Goal: Find specific page/section

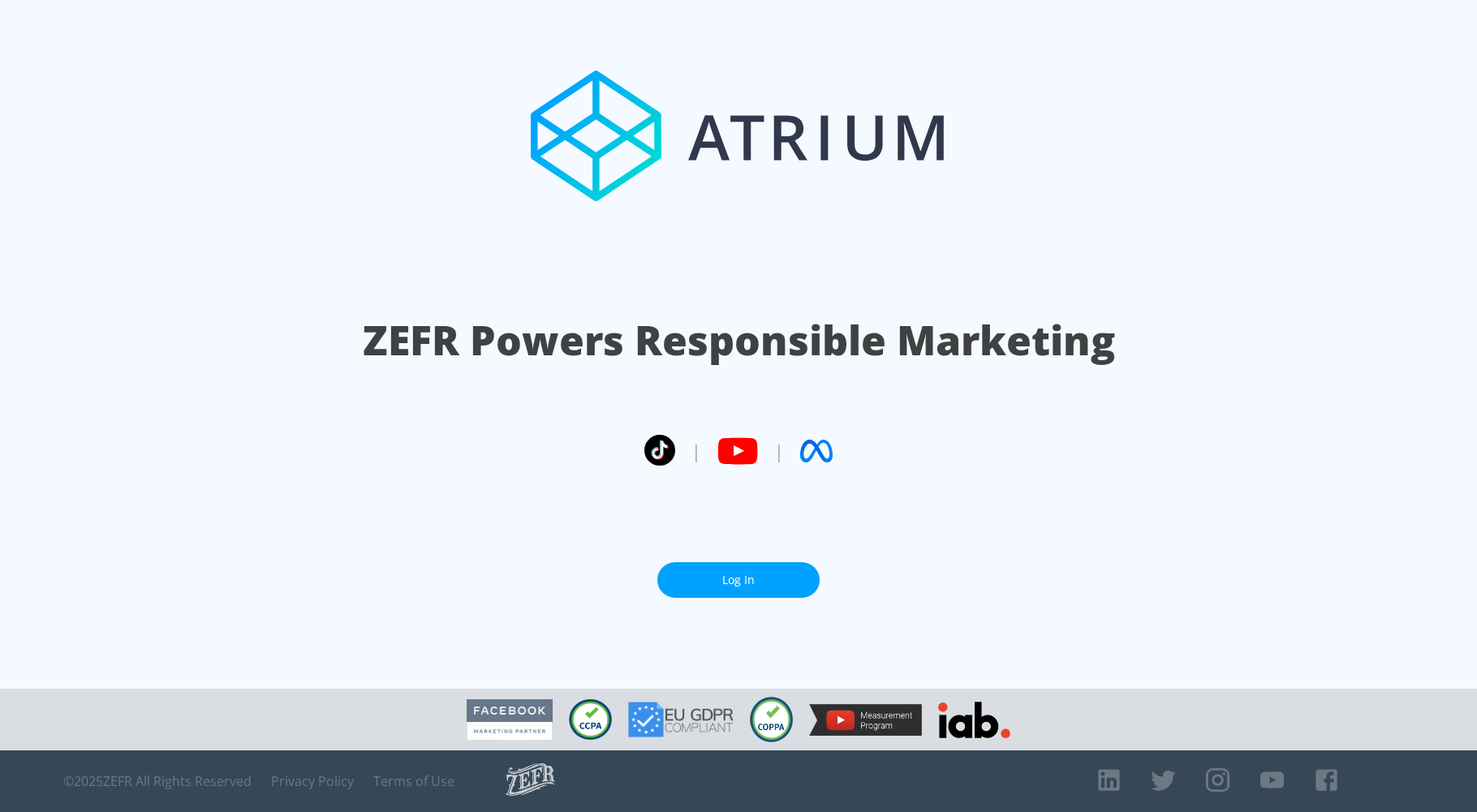
click at [747, 582] on link "Log In" at bounding box center [738, 580] width 163 height 36
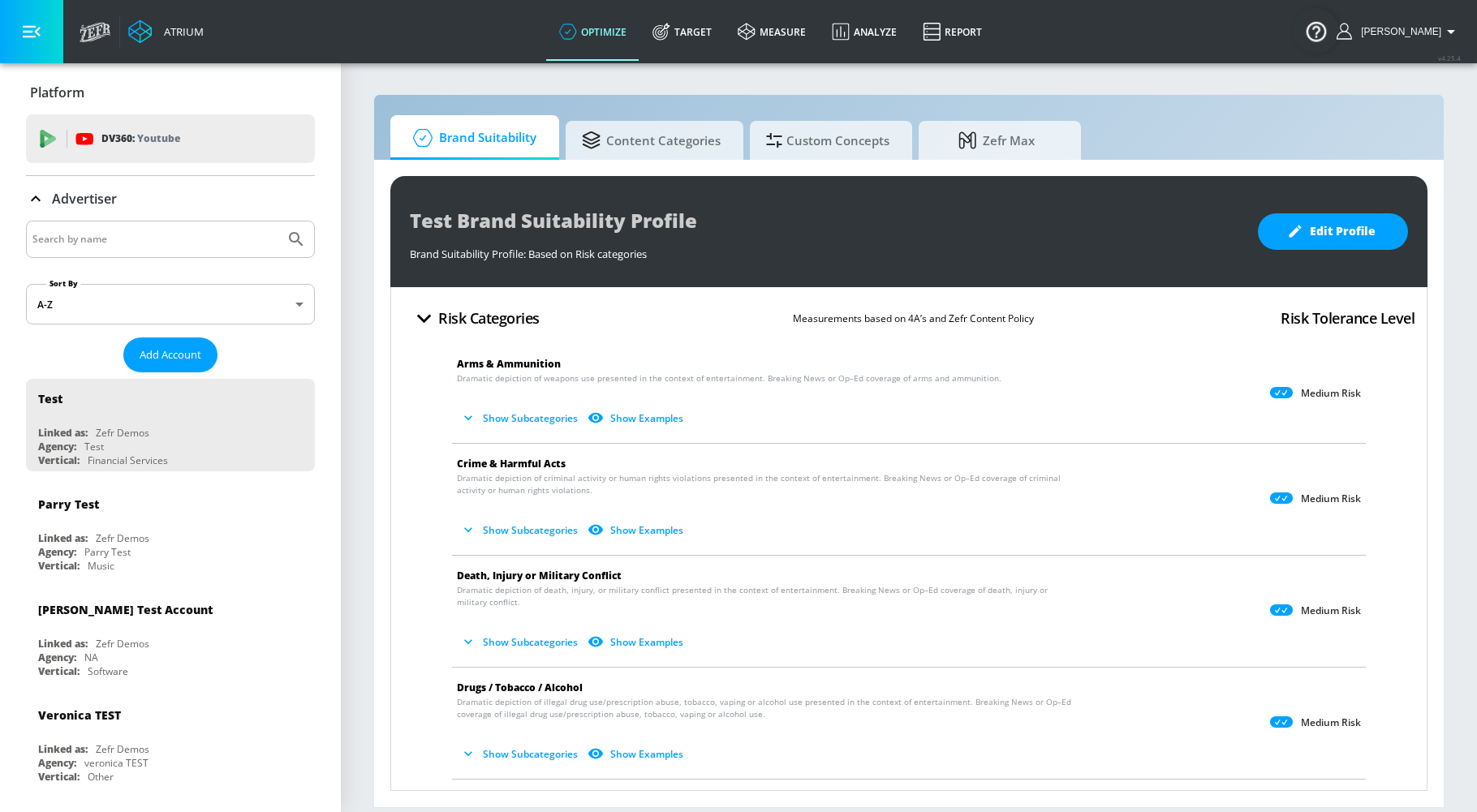
click at [142, 237] on input "Search by name" at bounding box center [156, 240] width 246 height 21
type input "lekh"
click at [286, 238] on icon "Submit Search" at bounding box center [296, 239] width 20 height 20
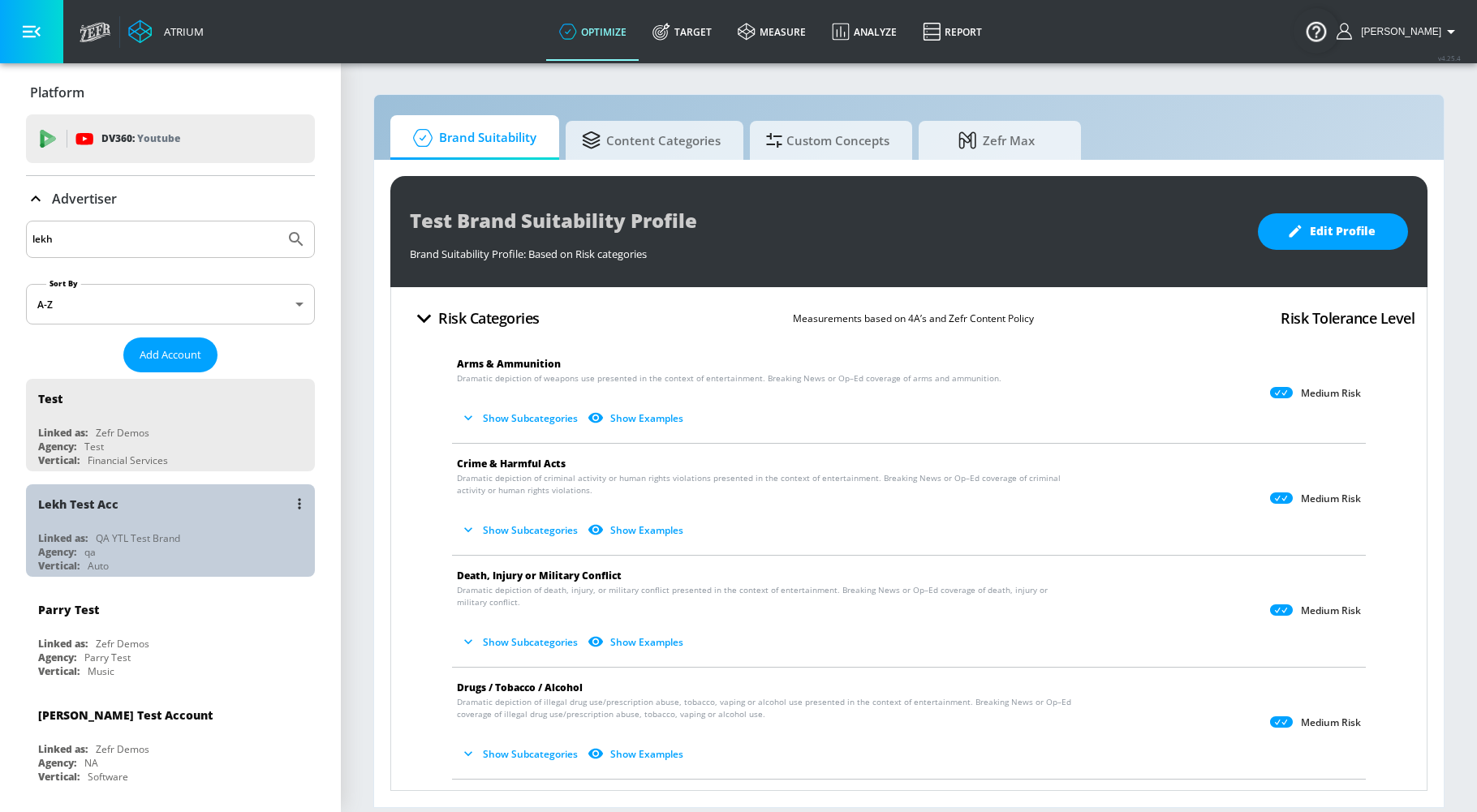
click at [199, 513] on div "Lekh Test Acc" at bounding box center [174, 504] width 273 height 39
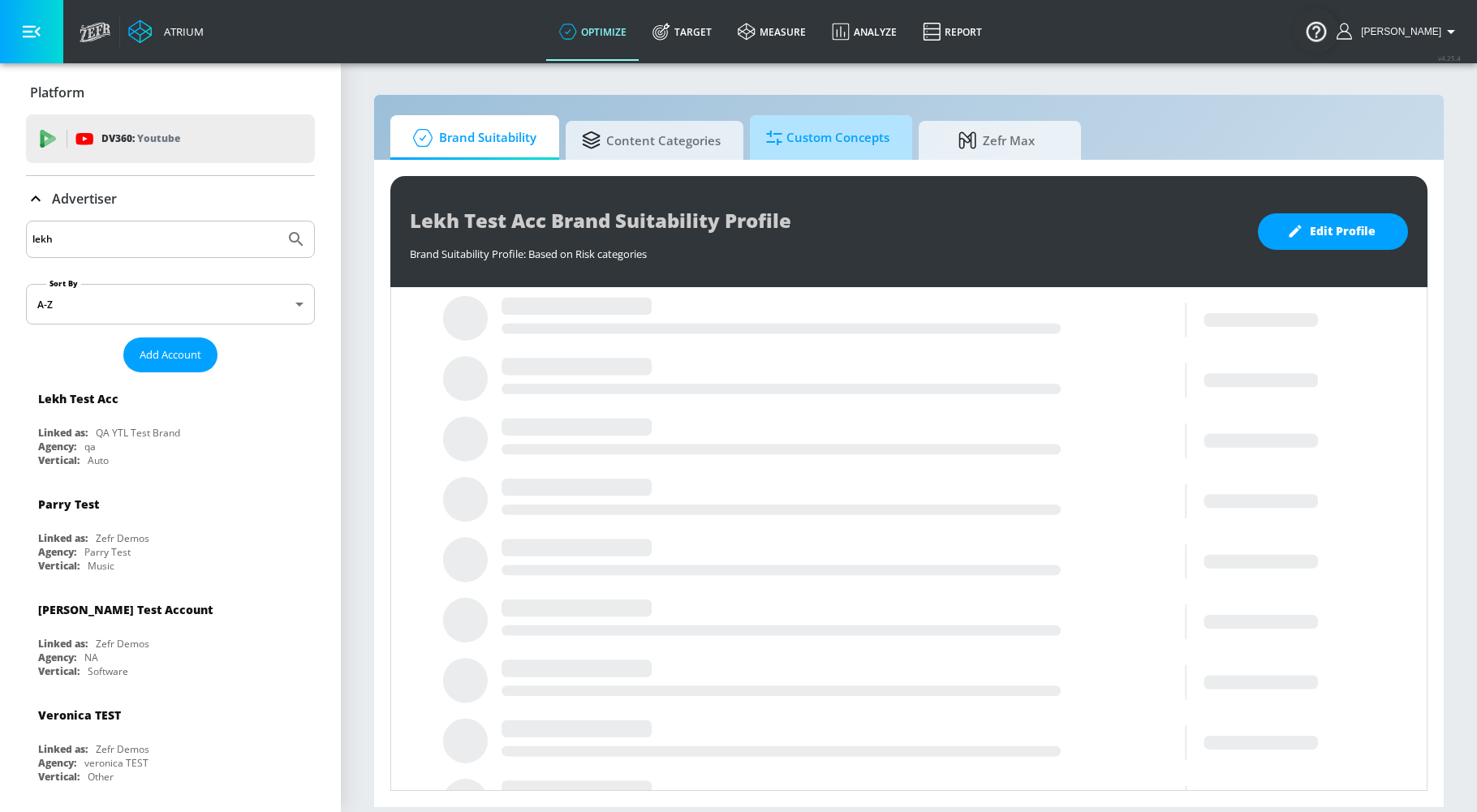
click at [837, 144] on span "Custom Concepts" at bounding box center [827, 138] width 124 height 39
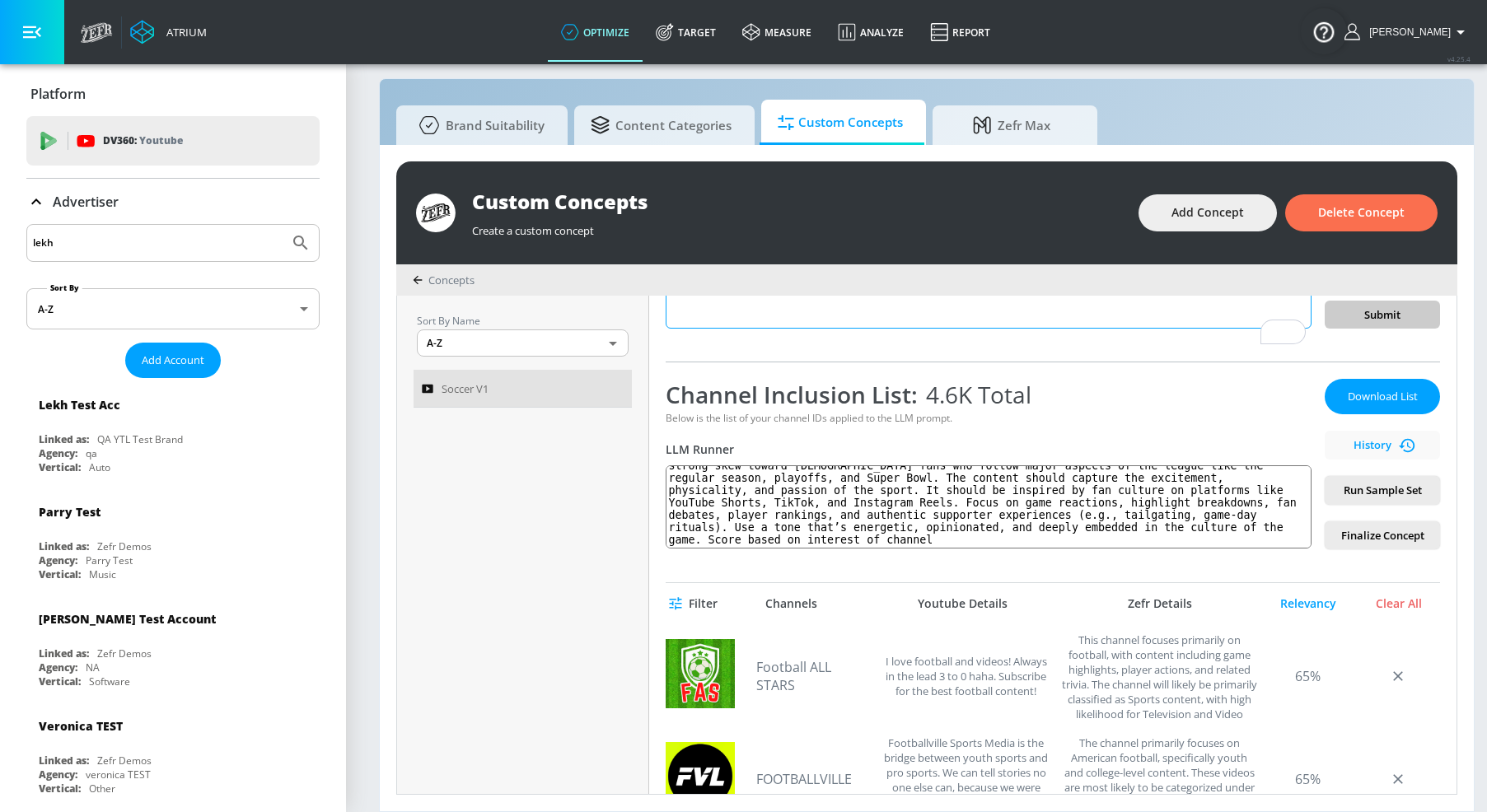
scroll to position [178, 0]
